Goal: Task Accomplishment & Management: Use online tool/utility

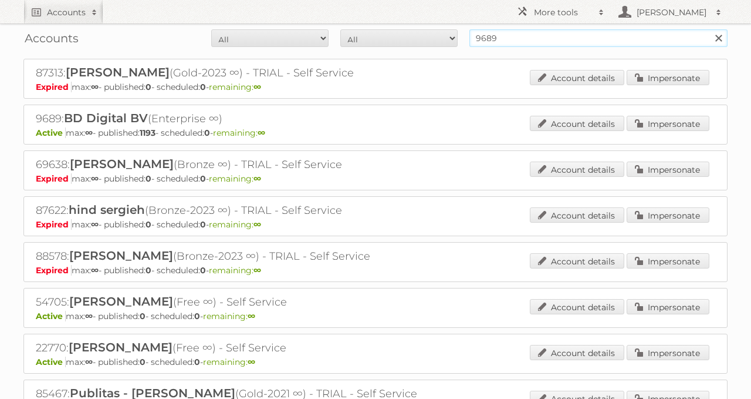
drag, startPoint x: 541, startPoint y: 33, endPoint x: 386, endPoint y: 35, distance: 154.4
click at [395, 35] on form "All Active Expired Pending All Paid Trials Self service 9689 Search" at bounding box center [375, 38] width 704 height 18
type input "butlon"
click at [710, 29] on input "Search" at bounding box center [719, 38] width 18 height 18
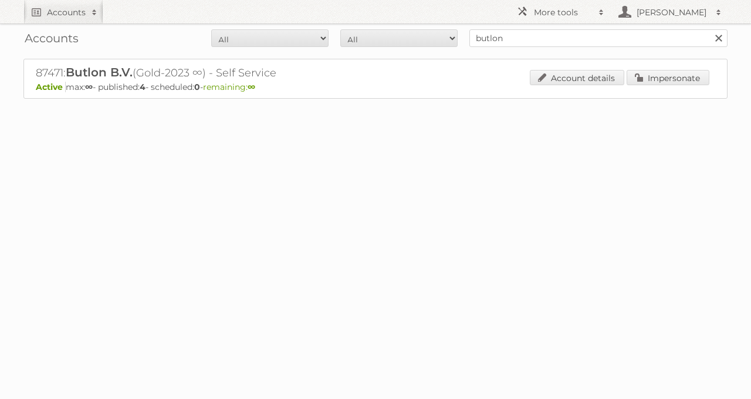
click at [649, 85] on div "Account details Impersonate" at bounding box center [620, 79] width 180 height 18
click at [649, 81] on link "Impersonate" at bounding box center [668, 77] width 83 height 15
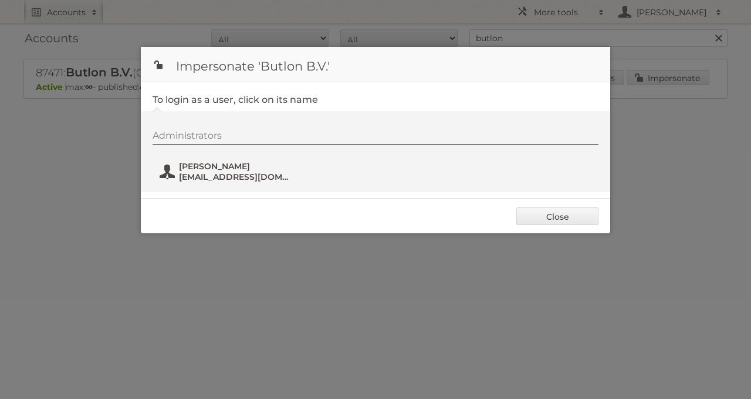
click at [208, 166] on span "[PERSON_NAME]" at bounding box center [236, 166] width 114 height 11
